Goal: Task Accomplishment & Management: Manage account settings

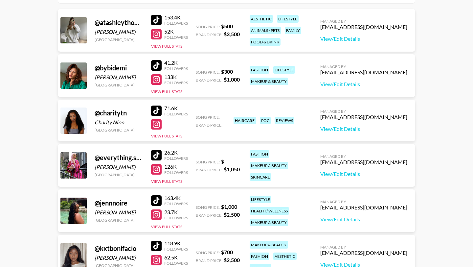
scroll to position [96, 0]
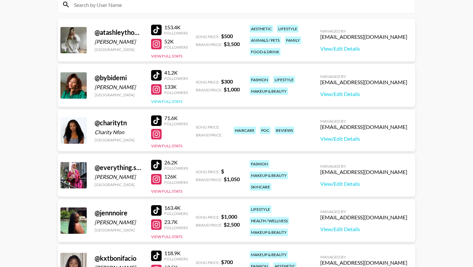
click at [172, 99] on button "View Full Stats" at bounding box center [166, 101] width 31 height 5
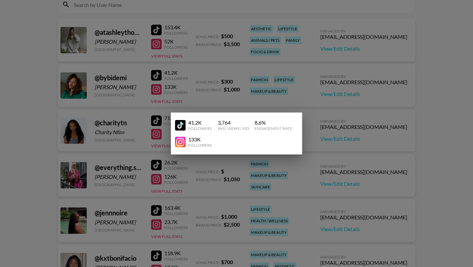
click at [289, 84] on div at bounding box center [236, 133] width 473 height 267
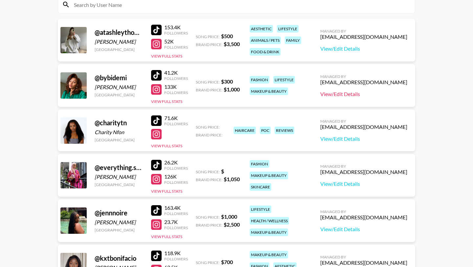
click at [383, 91] on link "View/Edit Details" at bounding box center [364, 94] width 87 height 7
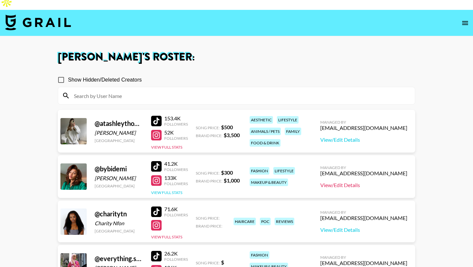
scroll to position [0, 0]
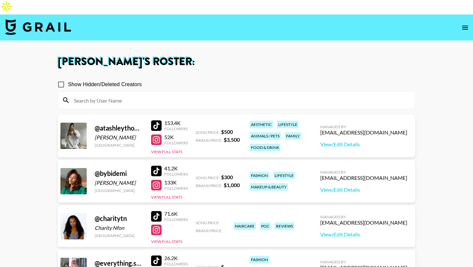
click at [62, 78] on input "Show Hidden/Deleted Creators" at bounding box center [61, 85] width 14 height 14
checkbox input "true"
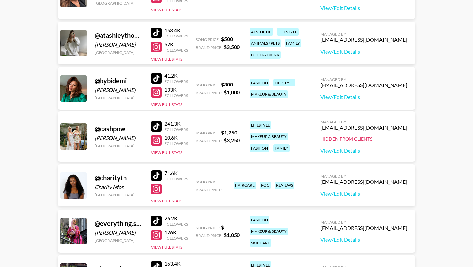
scroll to position [57, 0]
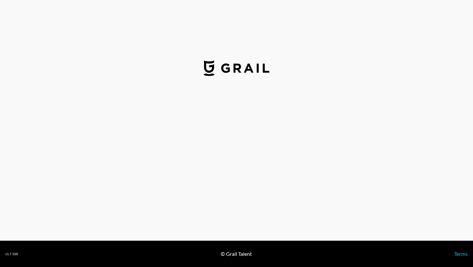
select select "USD"
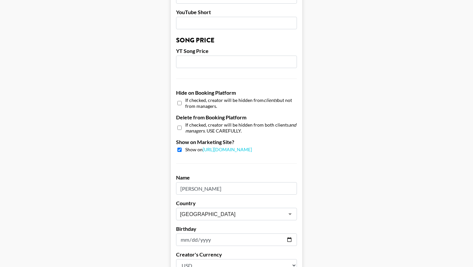
scroll to position [558, 0]
click at [179, 123] on input "checkbox" at bounding box center [180, 128] width 4 height 10
checkbox input "true"
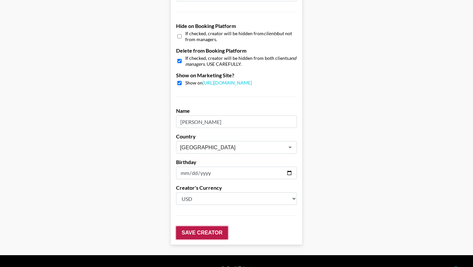
click at [199, 226] on input "Save Creator" at bounding box center [202, 232] width 52 height 13
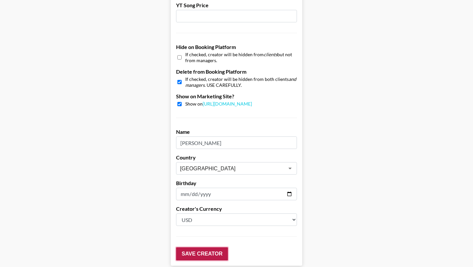
scroll to position [646, 0]
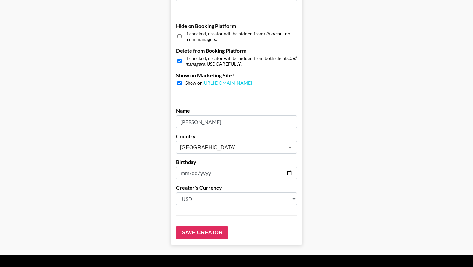
click at [180, 81] on input "checkbox" at bounding box center [180, 83] width 4 height 4
checkbox input "false"
click at [208, 226] on input "Save Creator" at bounding box center [202, 232] width 52 height 13
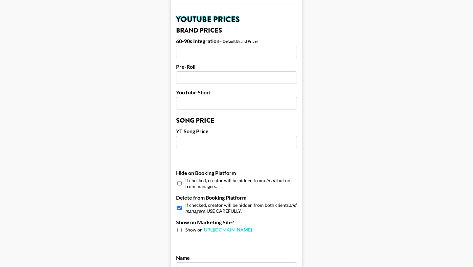
scroll to position [473, 0]
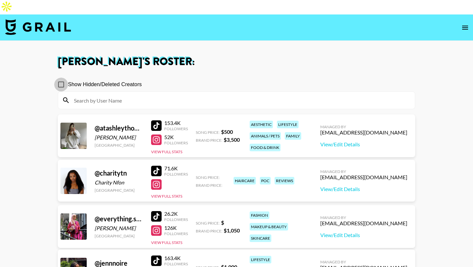
click at [61, 78] on input "Show Hidden/Deleted Creators" at bounding box center [61, 85] width 14 height 14
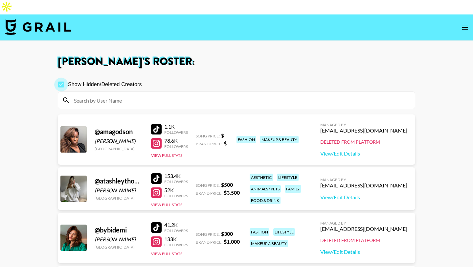
click at [60, 78] on input "Show Hidden/Deleted Creators" at bounding box center [61, 85] width 14 height 14
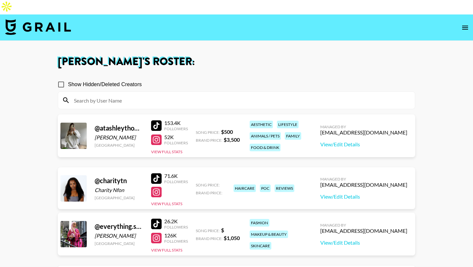
click at [60, 78] on input "Show Hidden/Deleted Creators" at bounding box center [61, 85] width 14 height 14
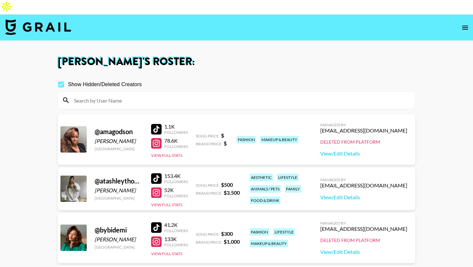
click at [60, 78] on input "Show Hidden/Deleted Creators" at bounding box center [61, 85] width 14 height 14
checkbox input "false"
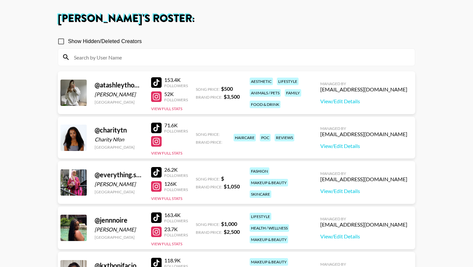
scroll to position [44, 0]
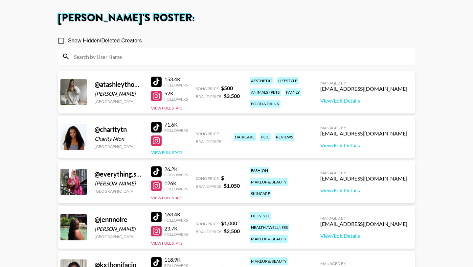
click at [175, 150] on button "View Full Stats" at bounding box center [166, 152] width 31 height 5
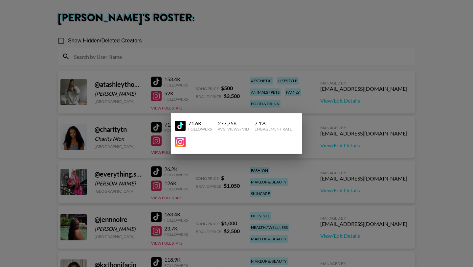
click at [346, 134] on div at bounding box center [236, 133] width 473 height 267
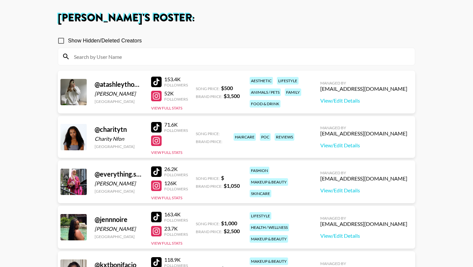
click at [383, 137] on div "Managed By ola@grail-talent.com View/Edit Details" at bounding box center [364, 137] width 98 height 34
click at [379, 142] on link "View/Edit Details" at bounding box center [364, 145] width 87 height 7
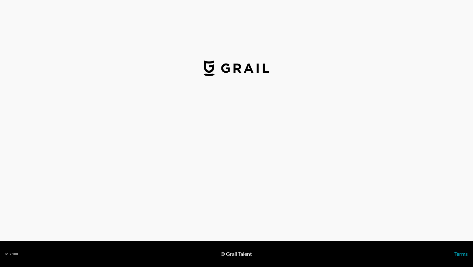
select select "USD"
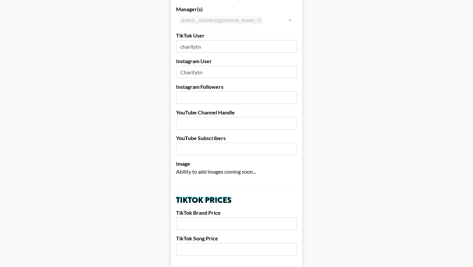
scroll to position [64, 0]
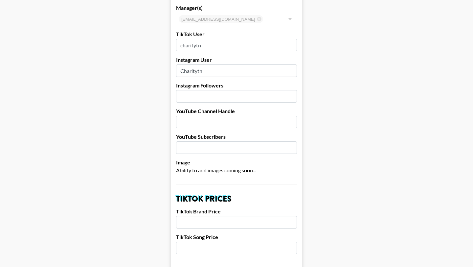
click at [226, 90] on input "number" at bounding box center [236, 96] width 121 height 12
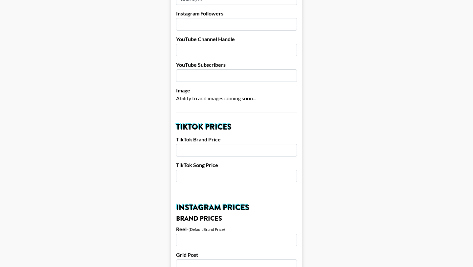
scroll to position [139, 0]
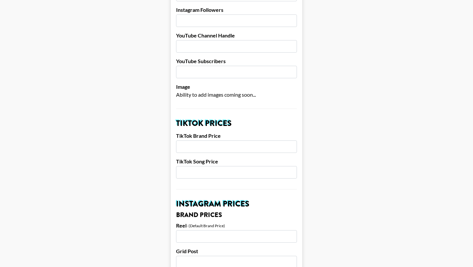
click at [207, 140] on input "number" at bounding box center [236, 146] width 121 height 12
type input "2"
type input "1700"
click at [213, 166] on input "number" at bounding box center [236, 172] width 121 height 12
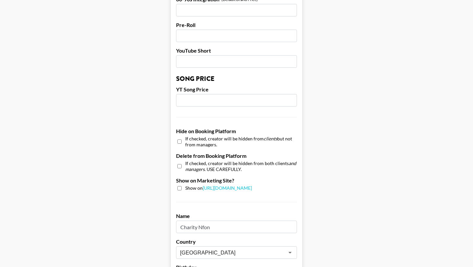
scroll to position [523, 0]
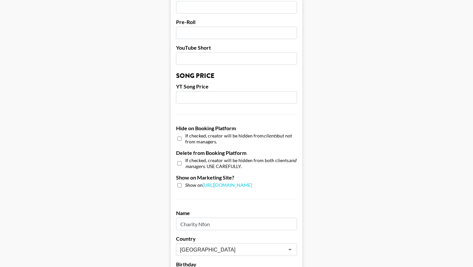
type input "300"
click at [179, 183] on input "checkbox" at bounding box center [180, 185] width 4 height 4
checkbox input "true"
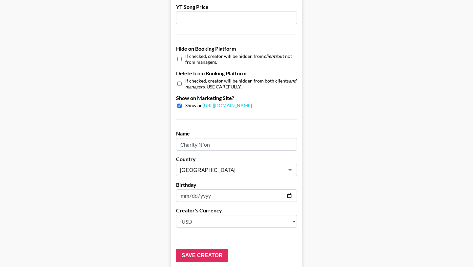
scroll to position [625, 0]
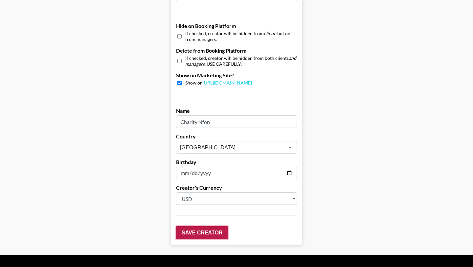
click at [208, 226] on input "Save Creator" at bounding box center [202, 232] width 52 height 13
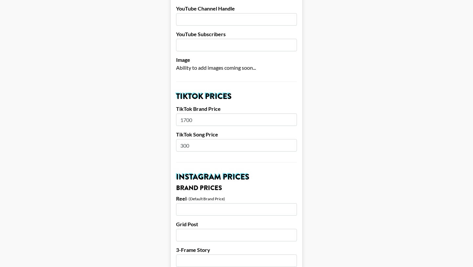
scroll to position [0, 0]
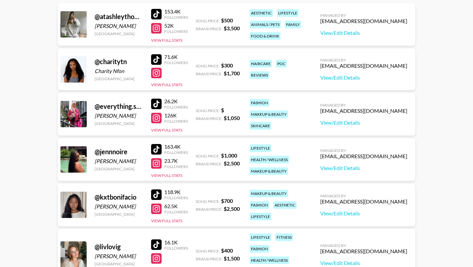
scroll to position [113, 0]
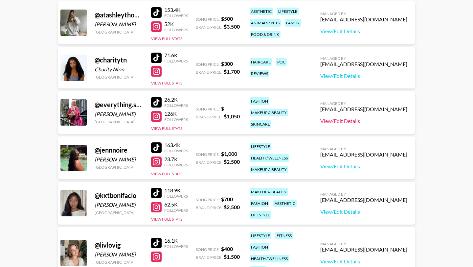
click at [388, 118] on link "View/Edit Details" at bounding box center [364, 121] width 87 height 7
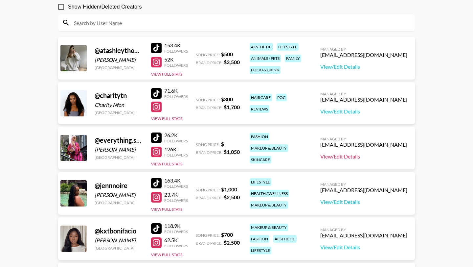
scroll to position [0, 0]
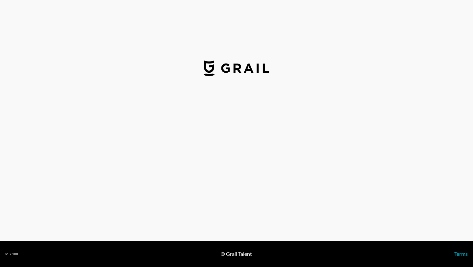
select select "USD"
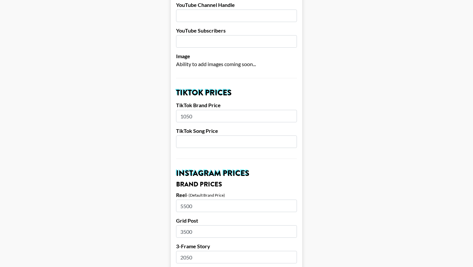
scroll to position [171, 0]
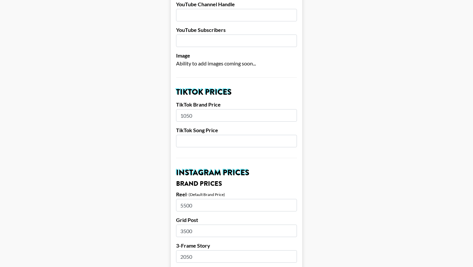
click at [202, 135] on input "number" at bounding box center [236, 141] width 121 height 12
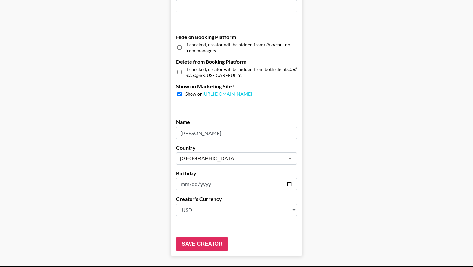
scroll to position [625, 0]
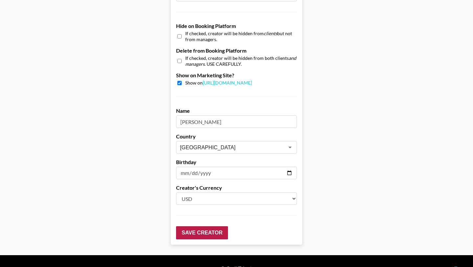
type input "300"
click at [206, 226] on input "Save Creator" at bounding box center [202, 232] width 52 height 13
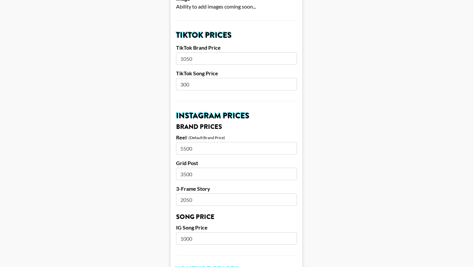
scroll to position [12, 0]
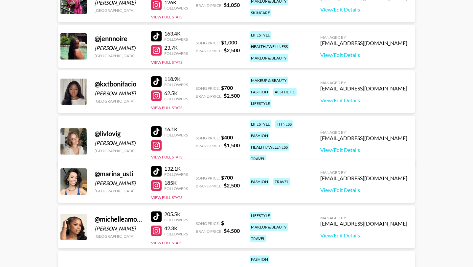
scroll to position [225, 0]
